Goal: Task Accomplishment & Management: Manage account settings

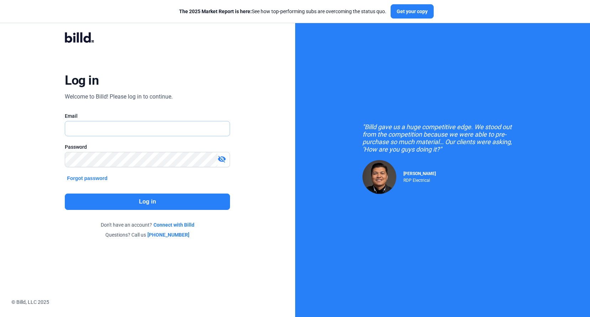
type input "[EMAIL_ADDRESS][DOMAIN_NAME]"
click at [157, 201] on button "Log in" at bounding box center [147, 202] width 165 height 16
